Goal: Transaction & Acquisition: Purchase product/service

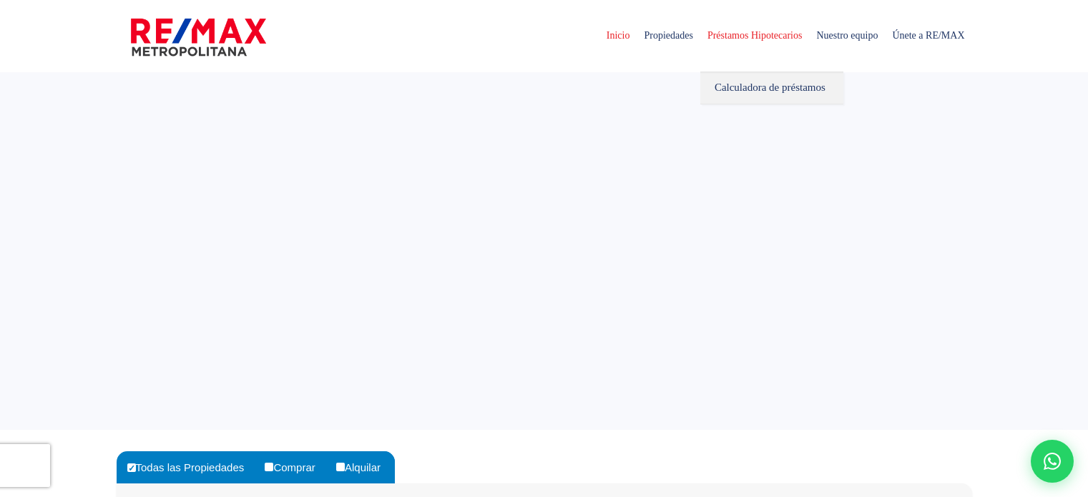
select select
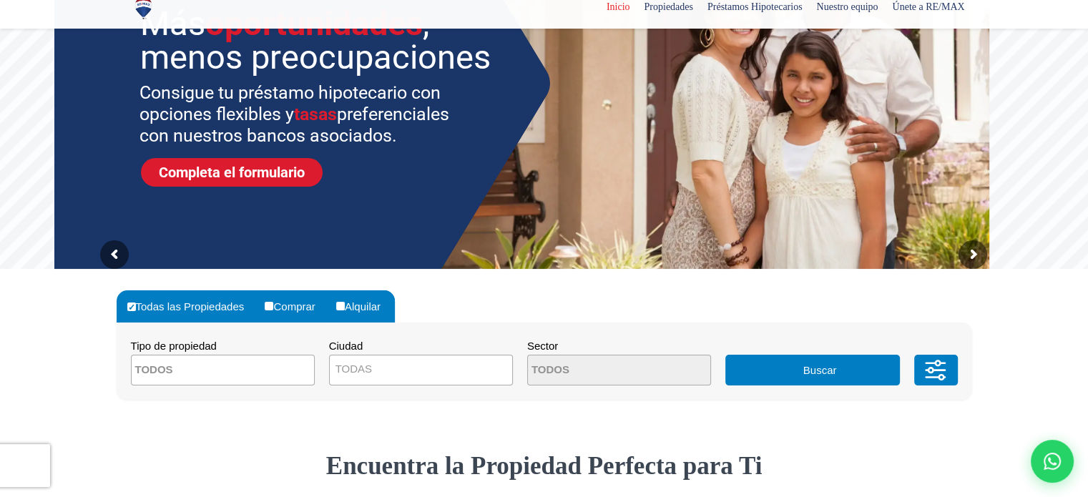
scroll to position [286, 0]
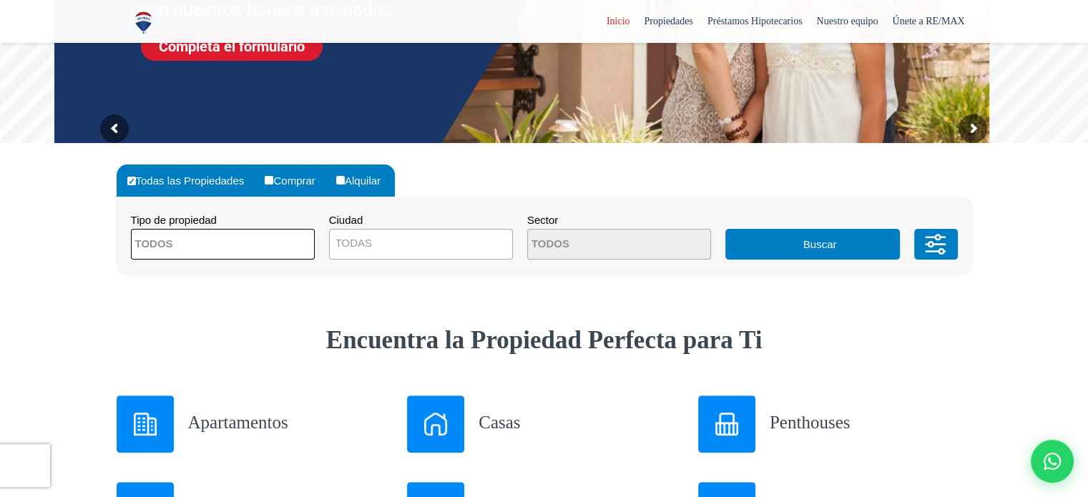
click at [200, 243] on textarea "Search" at bounding box center [201, 245] width 139 height 31
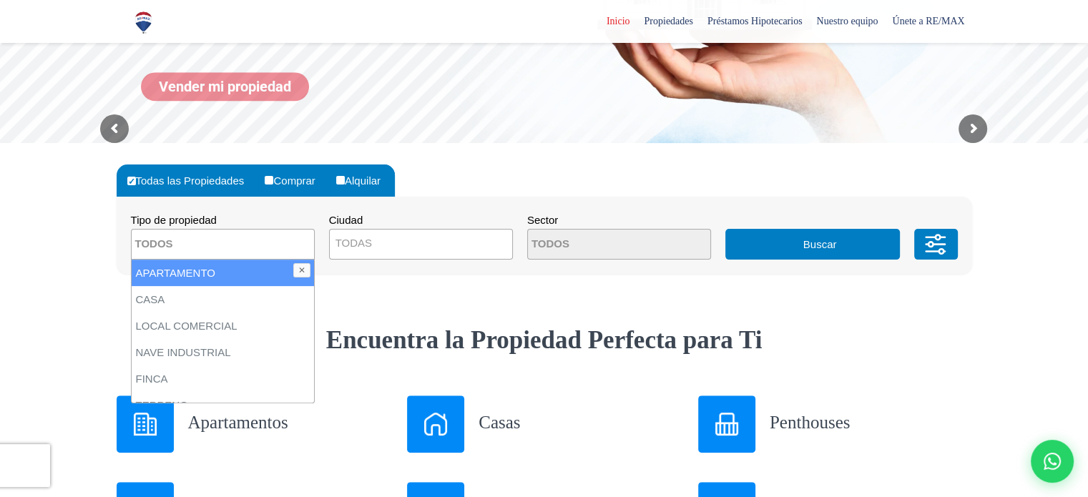
click at [192, 274] on li "APARTAMENTO" at bounding box center [223, 273] width 182 height 26
select select "apartment"
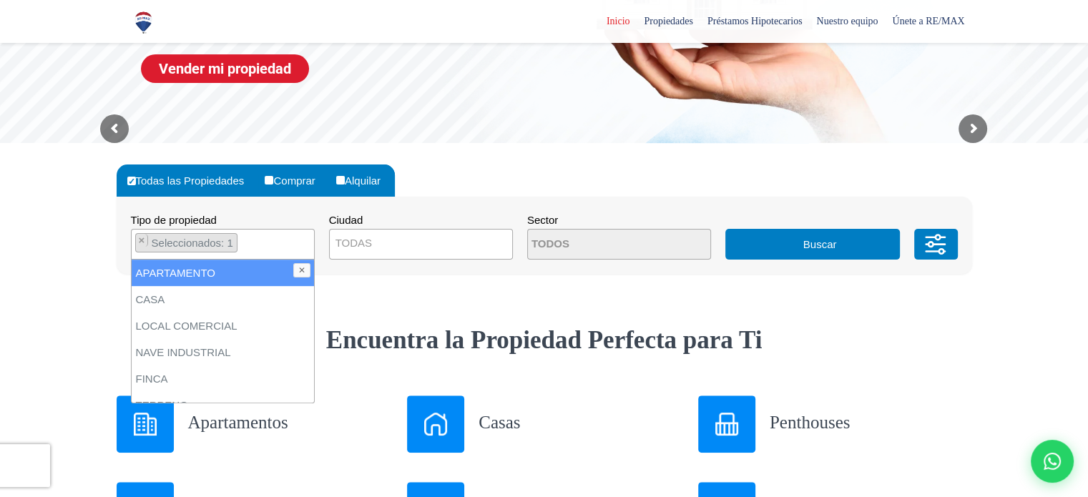
click at [240, 277] on li "APARTAMENTO" at bounding box center [223, 273] width 182 height 26
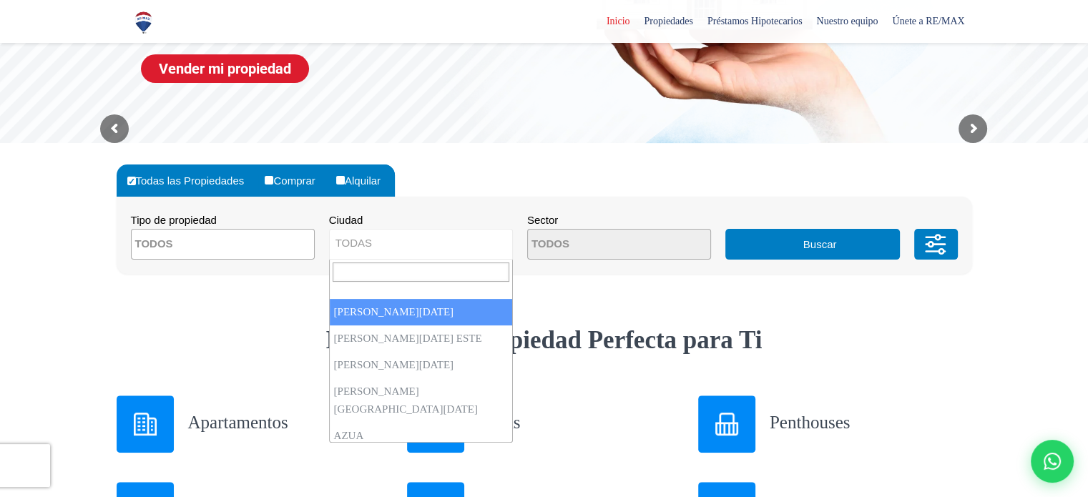
drag, startPoint x: 432, startPoint y: 247, endPoint x: 255, endPoint y: 251, distance: 176.7
click at [431, 246] on span "TODAS" at bounding box center [421, 243] width 182 height 20
click at [165, 254] on textarea "Search" at bounding box center [201, 245] width 139 height 31
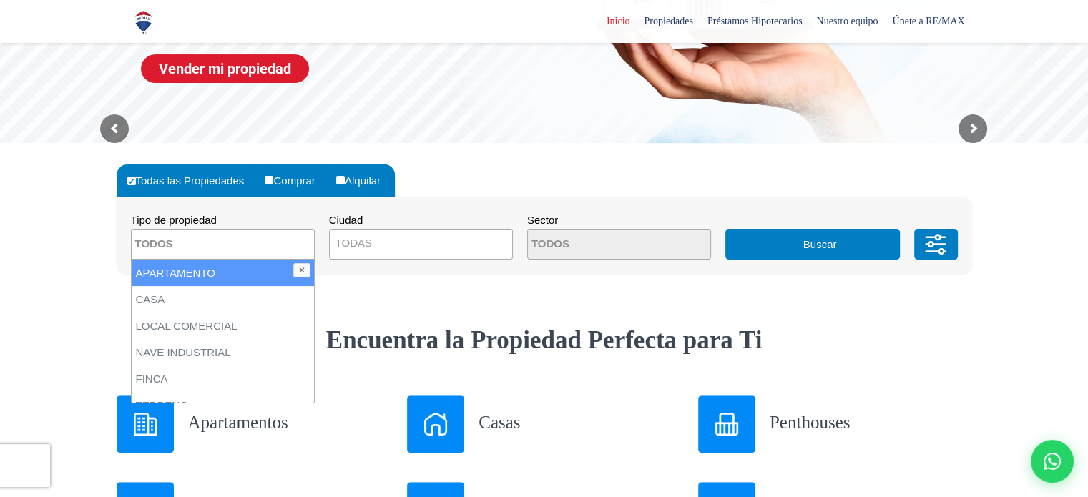
click at [232, 274] on li "APARTAMENTO" at bounding box center [223, 273] width 182 height 26
select select "apartment"
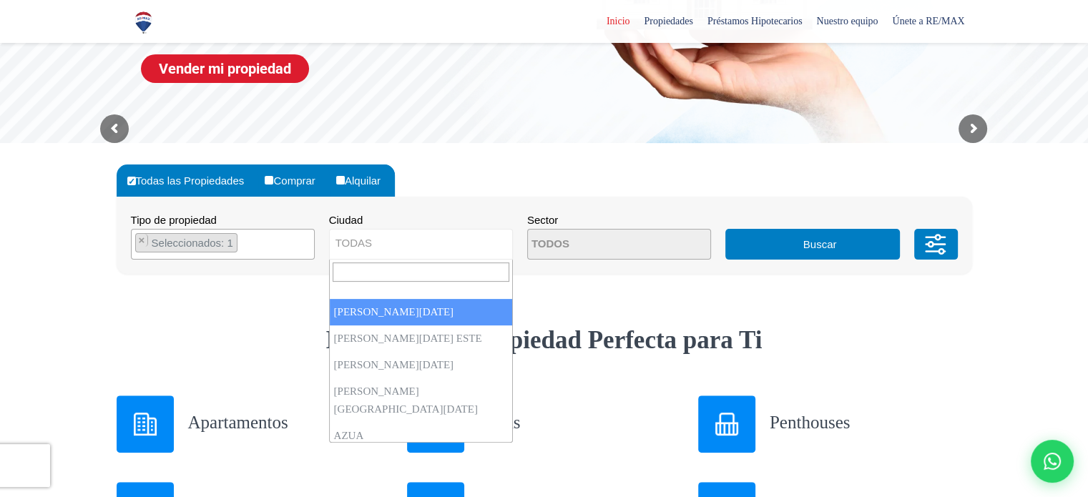
click at [490, 240] on span "TODAS" at bounding box center [421, 243] width 182 height 20
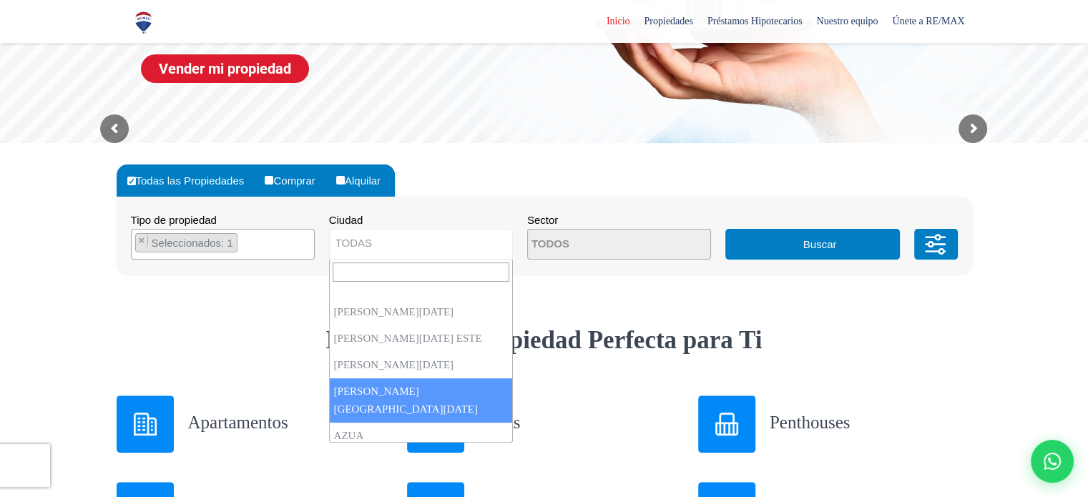
select select "150"
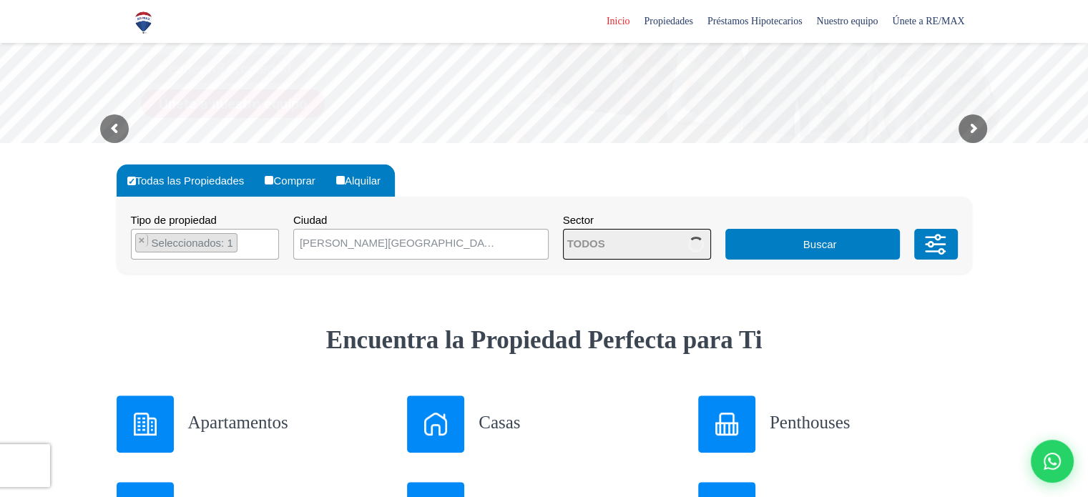
click at [664, 239] on span at bounding box center [637, 244] width 148 height 31
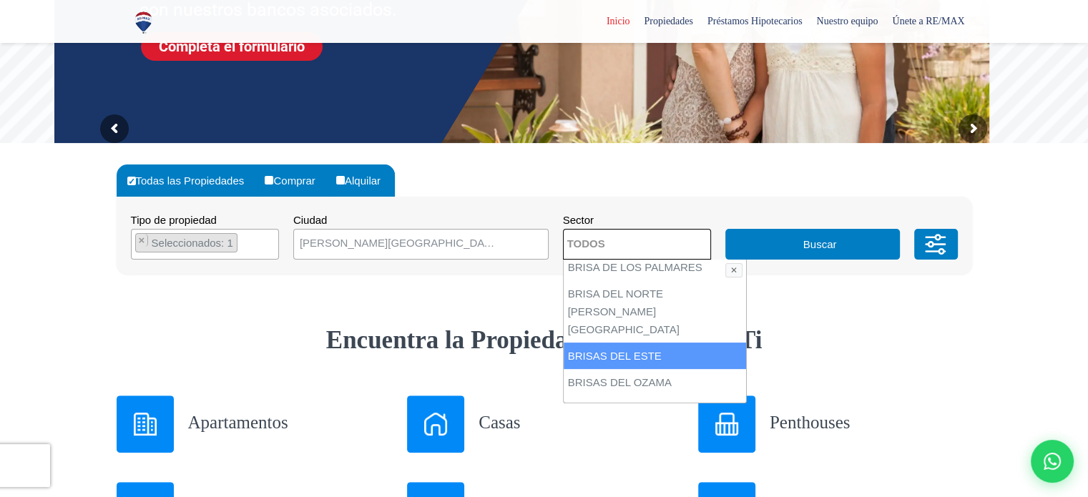
scroll to position [501, 0]
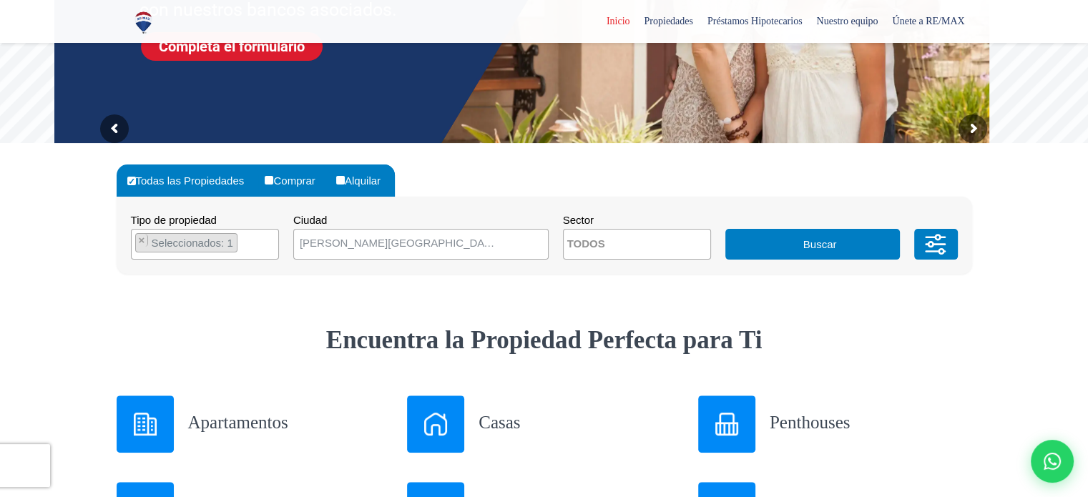
click at [853, 246] on button "Buscar" at bounding box center [812, 244] width 175 height 31
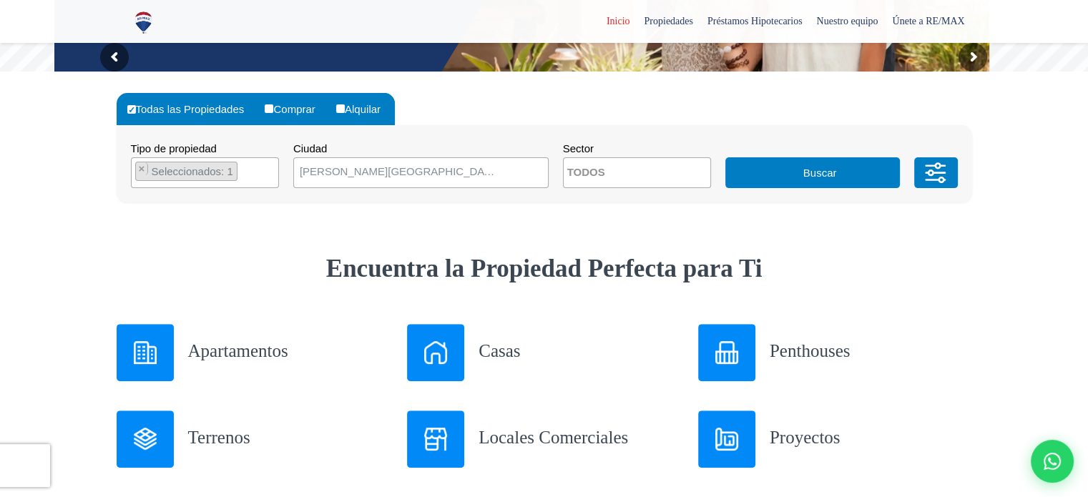
scroll to position [429, 0]
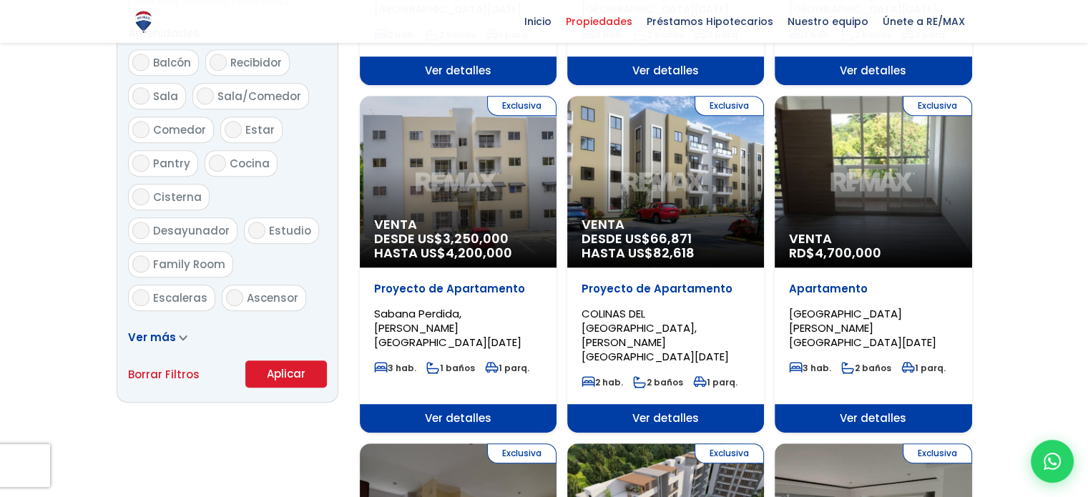
scroll to position [787, 0]
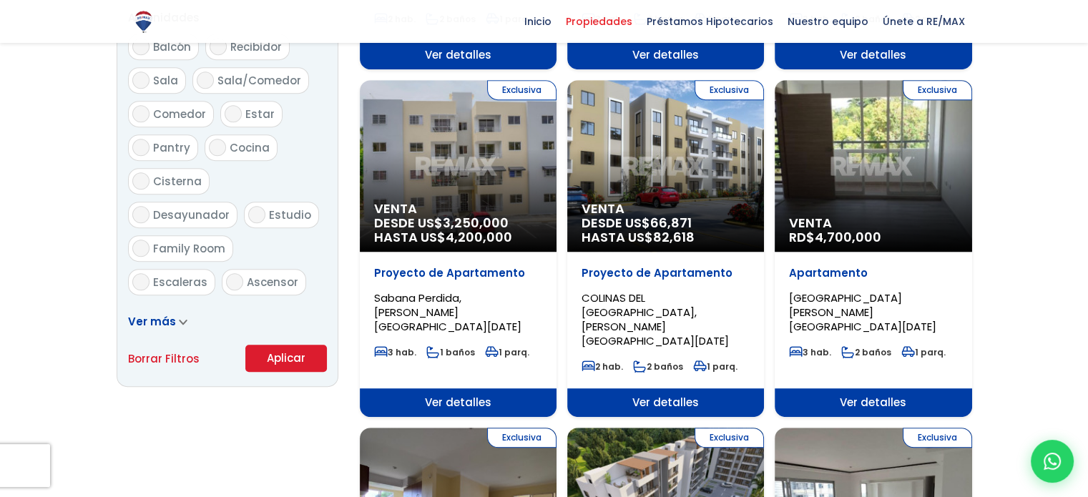
click at [485, 133] on div "Exclusiva Venta DESDE US$ 3,250,000 HASTA US$ 4,200,000" at bounding box center [458, 166] width 197 height 172
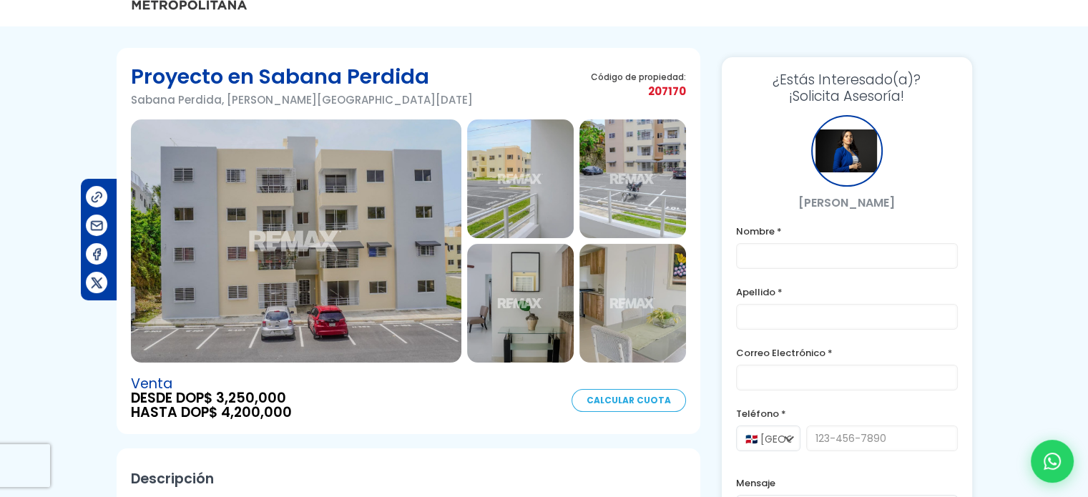
scroll to position [72, 0]
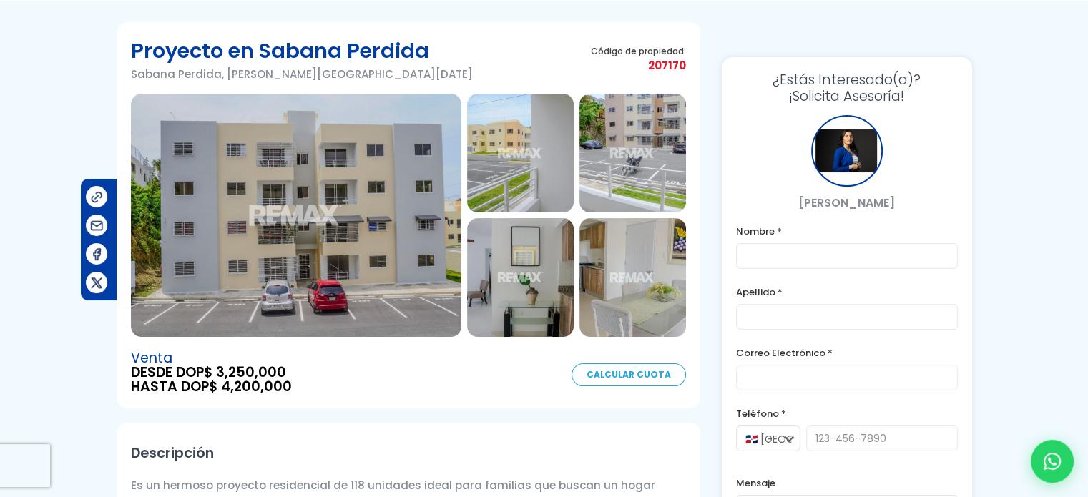
click at [519, 271] on img at bounding box center [520, 277] width 107 height 119
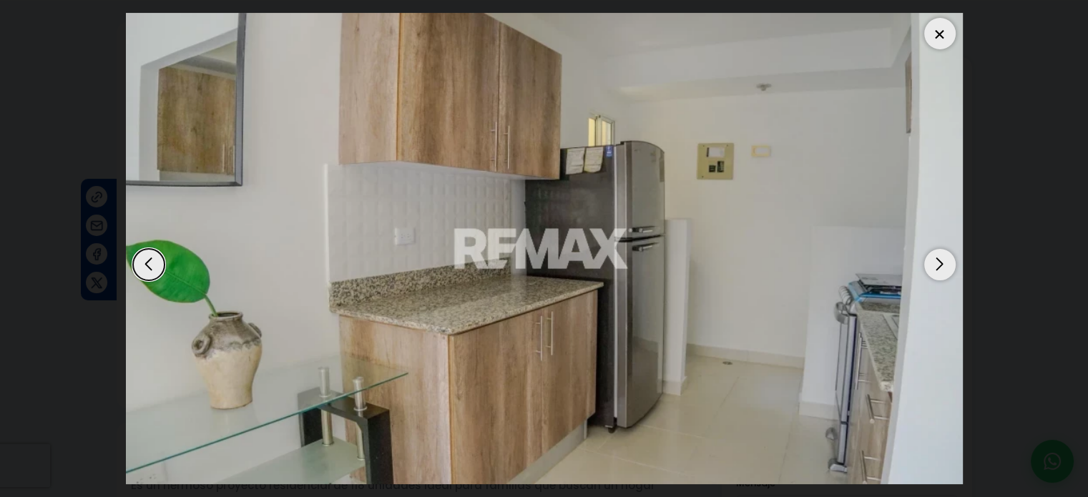
click at [943, 34] on div at bounding box center [939, 33] width 31 height 31
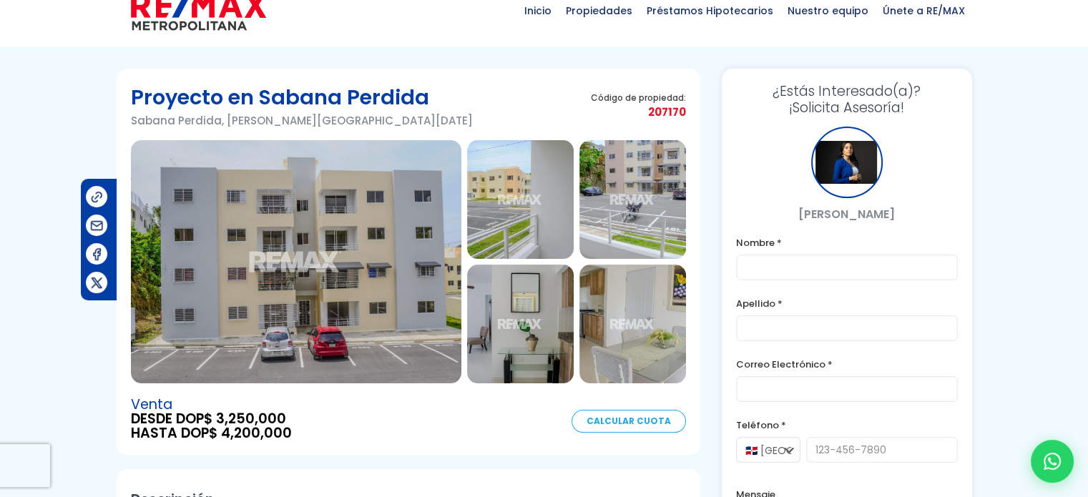
scroll to position [0, 0]
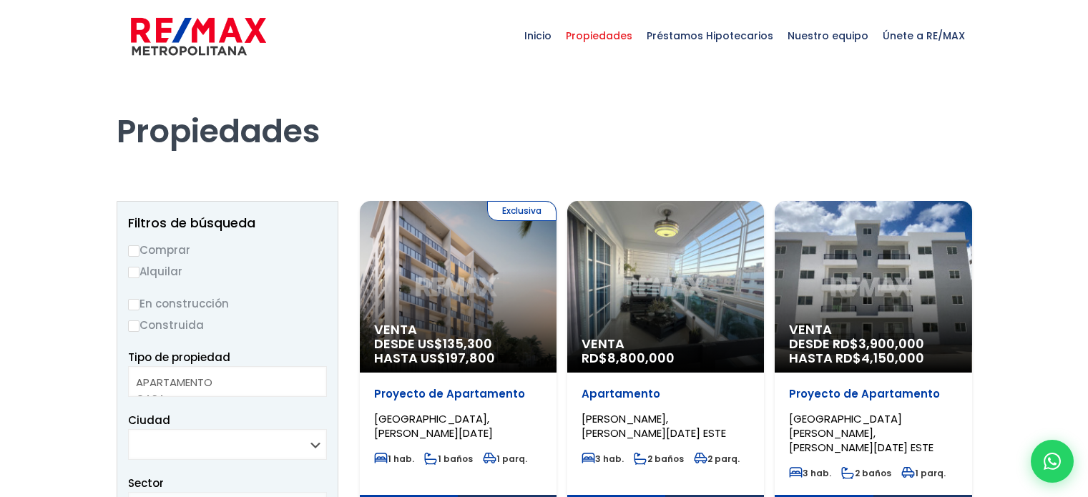
select select
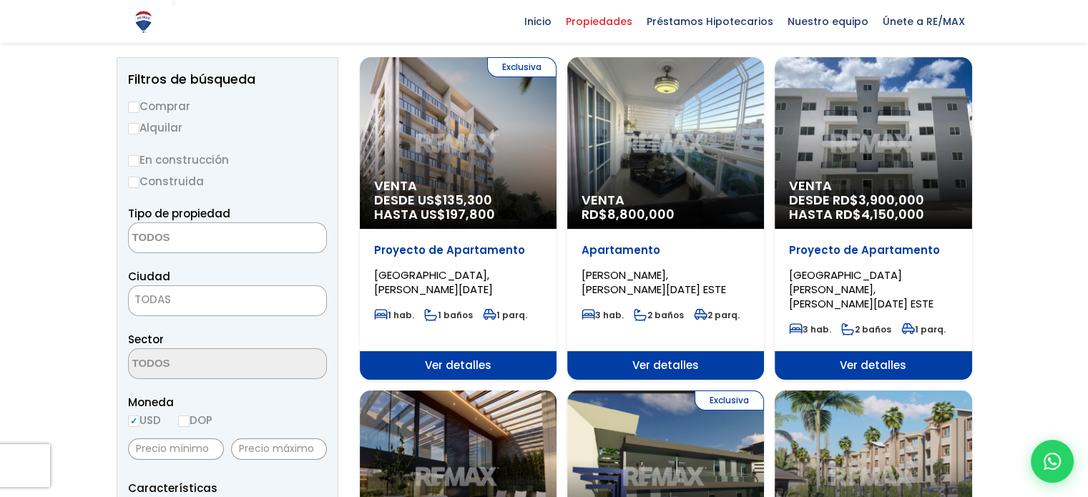
scroll to position [72, 0]
